Goal: Transaction & Acquisition: Download file/media

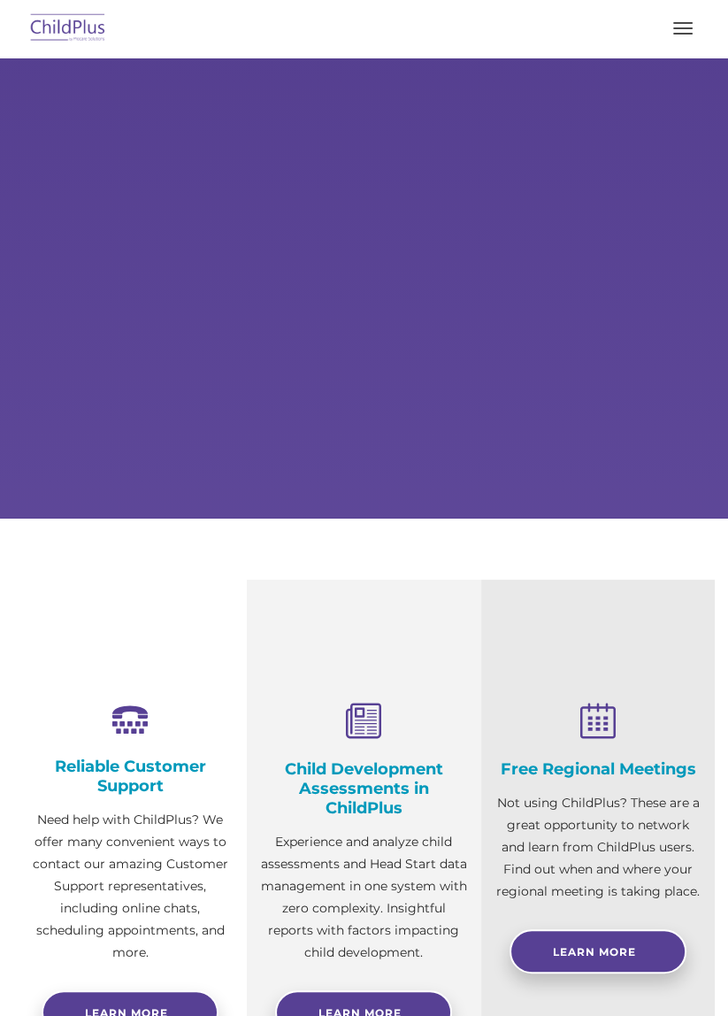
select select "MEDIUM"
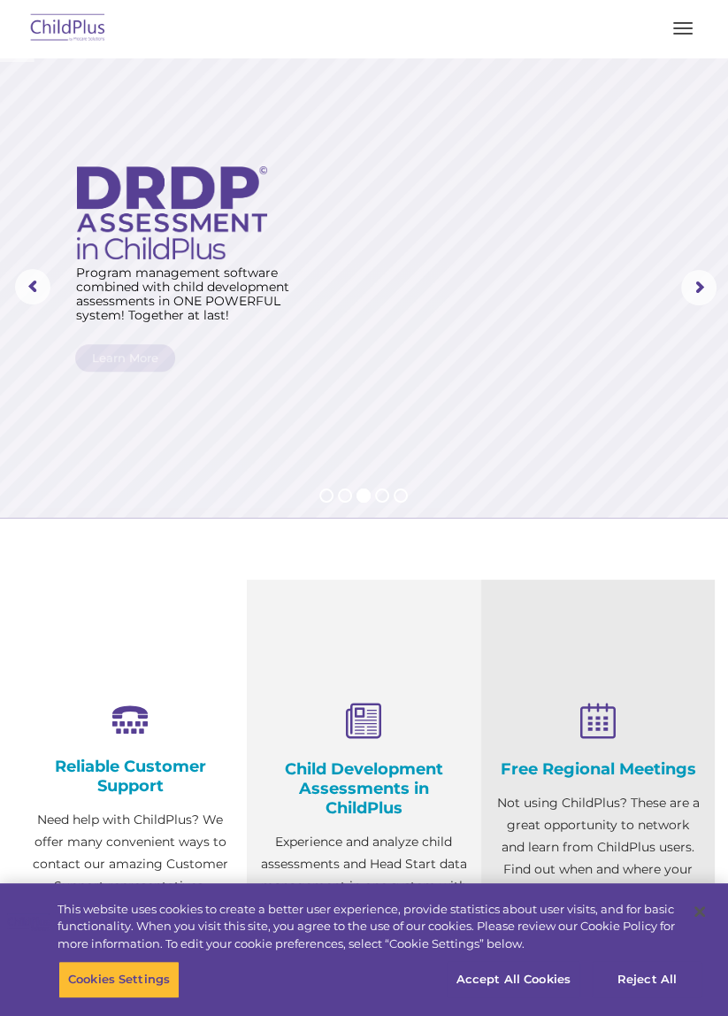
click at [681, 25] on button "button" at bounding box center [682, 28] width 37 height 28
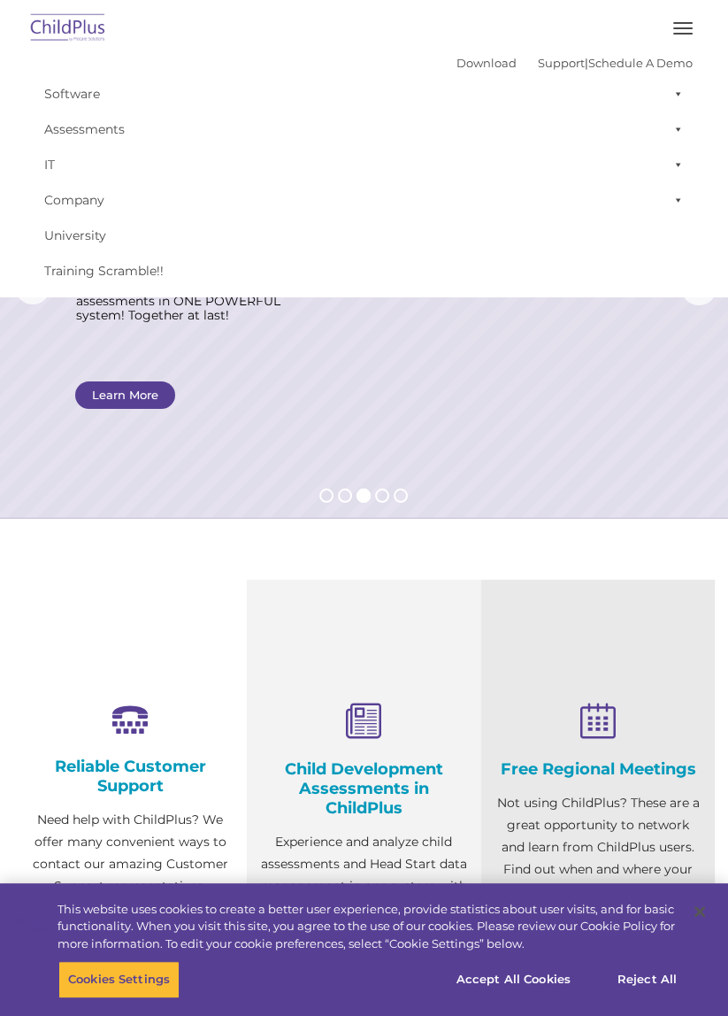
click at [551, 375] on rs-layer at bounding box center [364, 288] width 728 height 460
click at [83, 39] on img at bounding box center [68, 29] width 83 height 42
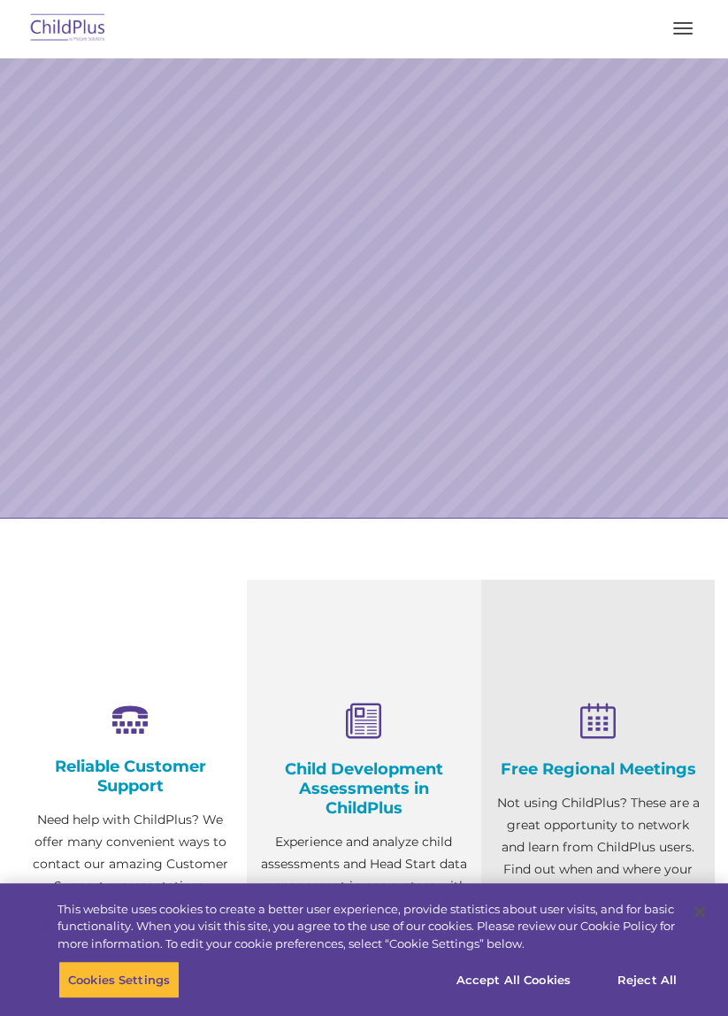
select select "MEDIUM"
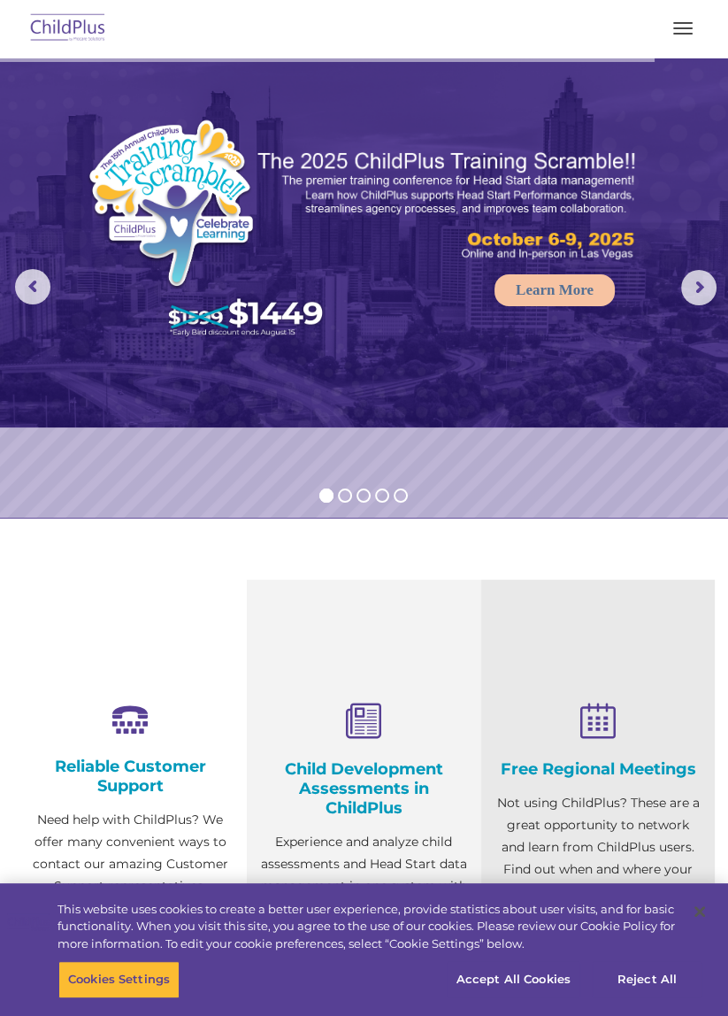
click at [680, 23] on span "button" at bounding box center [682, 23] width 19 height 2
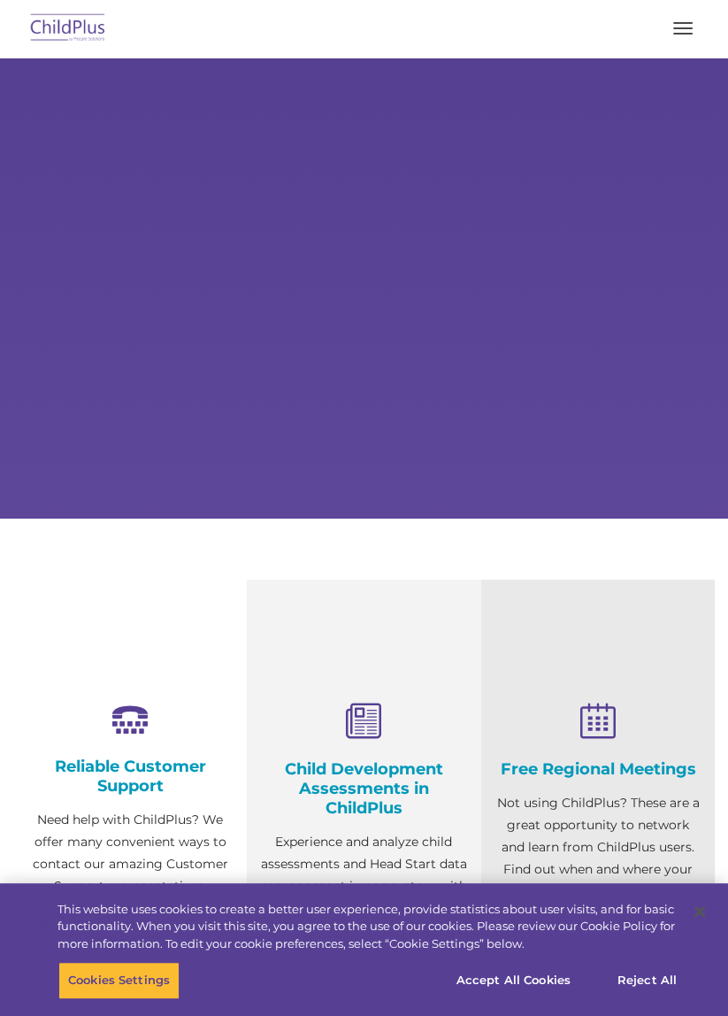
select select "MEDIUM"
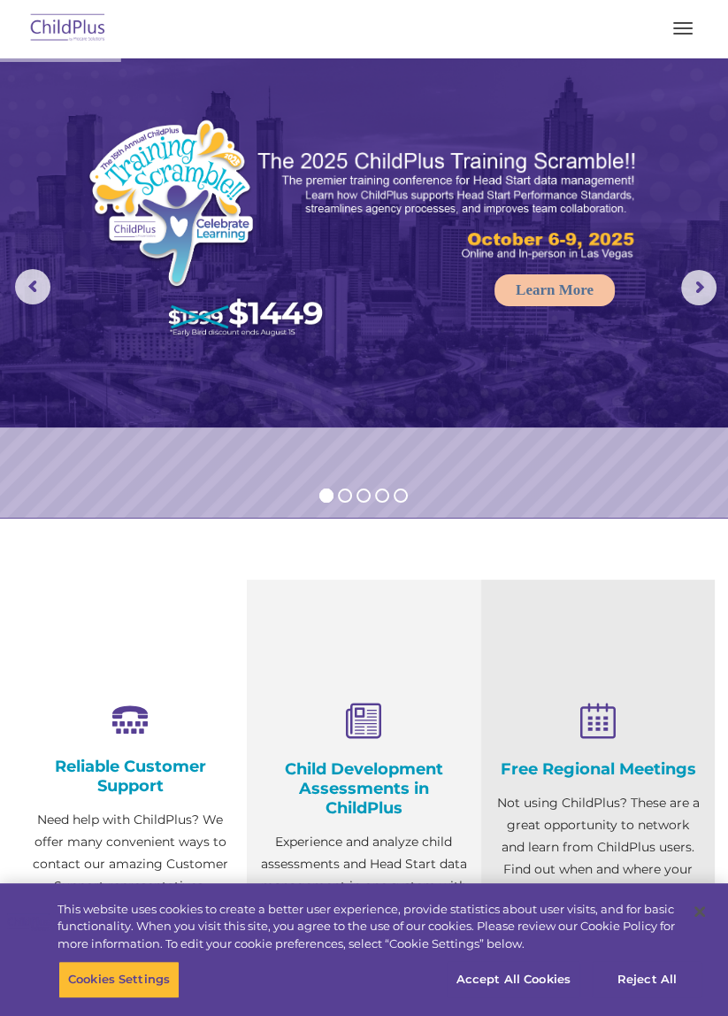
click at [687, 27] on span "button" at bounding box center [682, 28] width 19 height 2
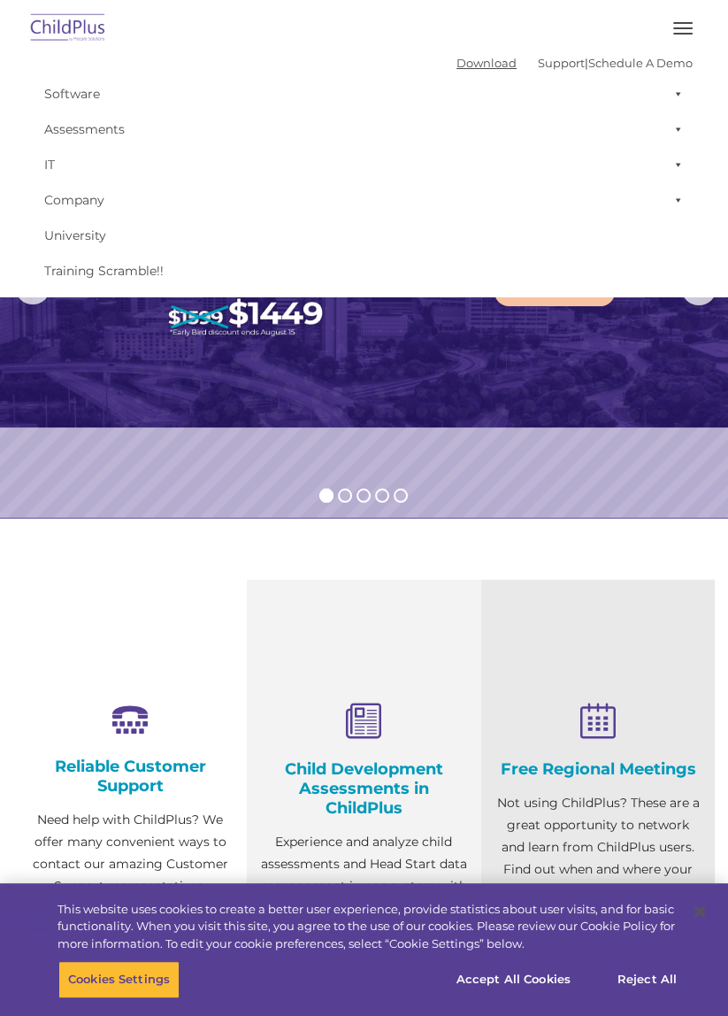
click at [458, 65] on link "Download" at bounding box center [487, 63] width 60 height 14
